Goal: Find specific page/section: Find specific page/section

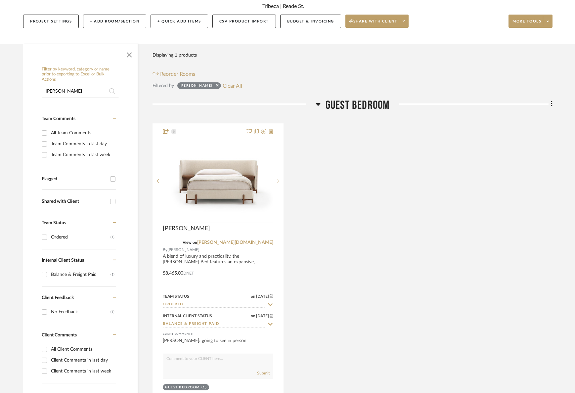
click at [66, 92] on input "[PERSON_NAME]" at bounding box center [80, 91] width 77 height 13
click at [65, 91] on input "[PERSON_NAME]" at bounding box center [80, 91] width 77 height 13
type input "a"
type input "visual comfort"
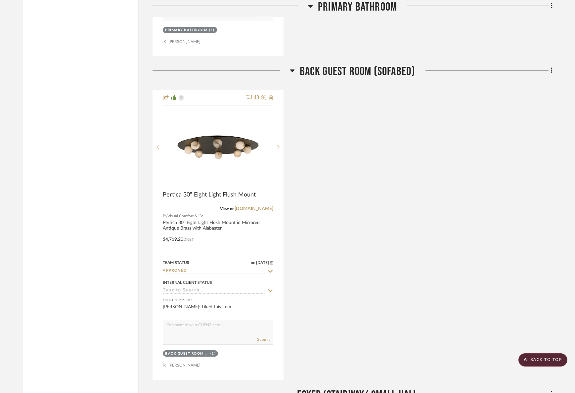
scroll to position [1439, 0]
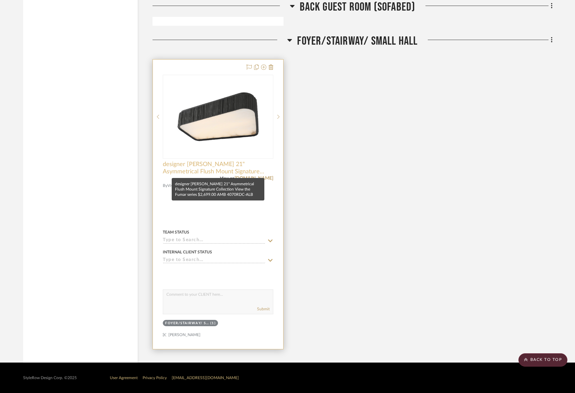
click at [192, 168] on span "designer [PERSON_NAME] 21" Asymmetrical Flush Mount Signature Collection View t…" at bounding box center [218, 168] width 111 height 15
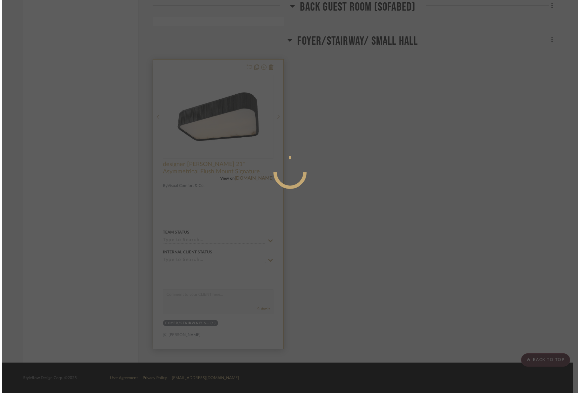
scroll to position [0, 0]
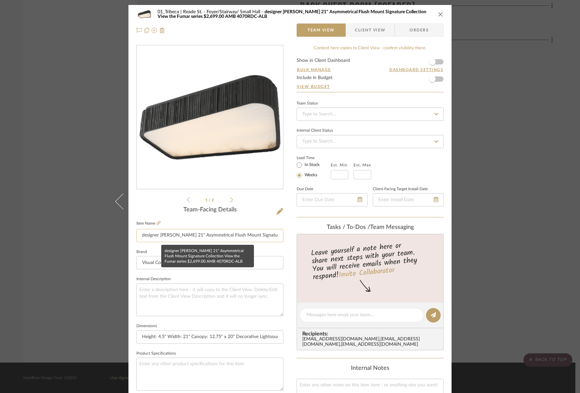
click at [153, 232] on input "designer [PERSON_NAME] 21" Asymmetrical Flush Mount Signature Collection View t…" at bounding box center [209, 235] width 147 height 13
drag, startPoint x: 154, startPoint y: 237, endPoint x: 132, endPoint y: 237, distance: 22.2
click at [132, 237] on div "01_Tribeca | Reade St. Foyer/Stairway/ Small Hall designer [PERSON_NAME] Fumar …" at bounding box center [289, 310] width 323 height 611
click at [161, 237] on input "designer [PERSON_NAME] 21" Asymmetrical Flush Mount Signature Collection View t…" at bounding box center [209, 235] width 147 height 13
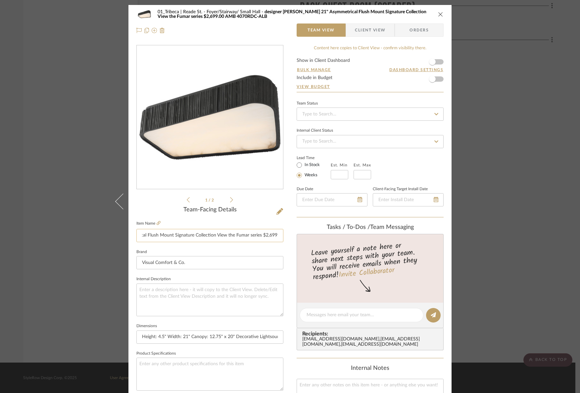
drag, startPoint x: 203, startPoint y: 236, endPoint x: 195, endPoint y: 238, distance: 7.5
click at [195, 238] on input "designer [PERSON_NAME] 21" Asymmetrical Flush Mount Signature Collection View t…" at bounding box center [209, 235] width 147 height 13
click at [222, 237] on input "designer [PERSON_NAME] 21" Asymmetrical Flush Mount Signature Collection View t…" at bounding box center [209, 235] width 147 height 13
drag, startPoint x: 221, startPoint y: 236, endPoint x: 140, endPoint y: 237, distance: 80.7
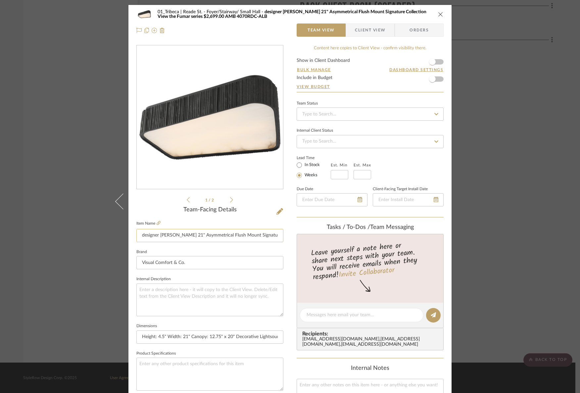
click at [140, 237] on input "designer [PERSON_NAME] 21" Asymmetrical Flush Mount Signature Collection View t…" at bounding box center [209, 235] width 147 height 13
click at [155, 239] on input "designer [PERSON_NAME] 21" Asymmetrical Flush Mount Signature Collection View t…" at bounding box center [209, 235] width 147 height 13
